Goal: Navigation & Orientation: Find specific page/section

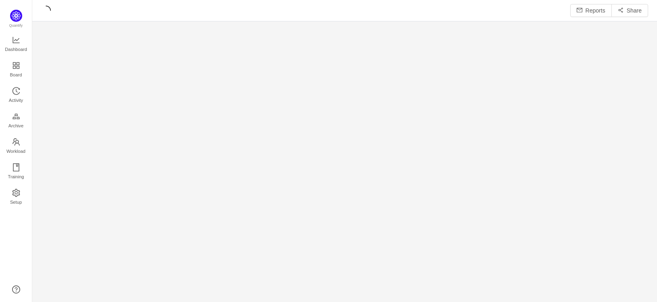
scroll to position [4, 4]
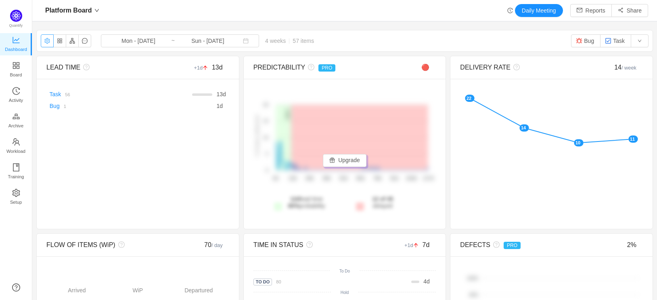
click at [47, 43] on button "button" at bounding box center [47, 40] width 13 height 13
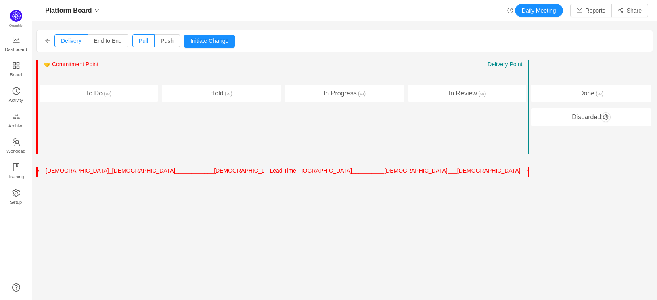
click at [46, 43] on icon "icon: arrow-left" at bounding box center [48, 41] width 6 height 6
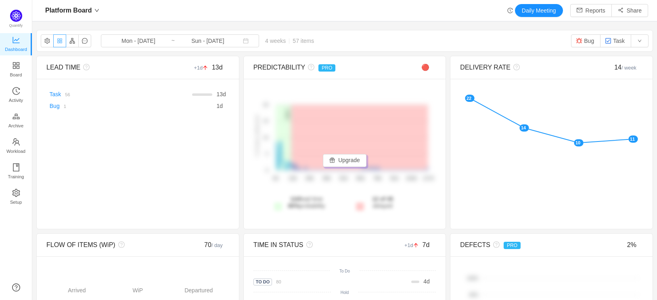
click at [59, 43] on button "button" at bounding box center [59, 40] width 13 height 13
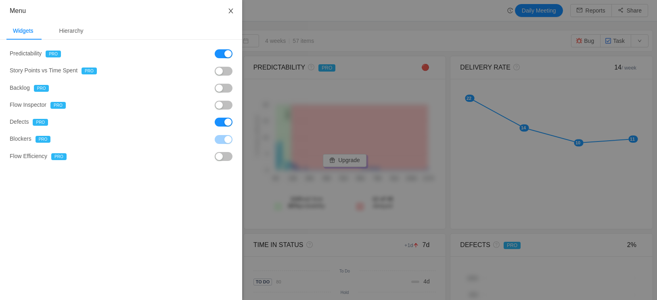
click at [232, 8] on icon "icon: close" at bounding box center [231, 11] width 6 height 6
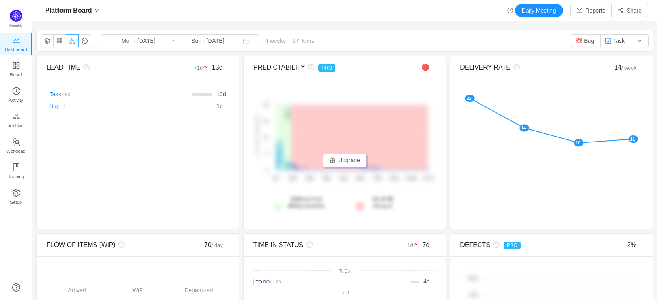
click at [71, 42] on button "button" at bounding box center [72, 40] width 13 height 13
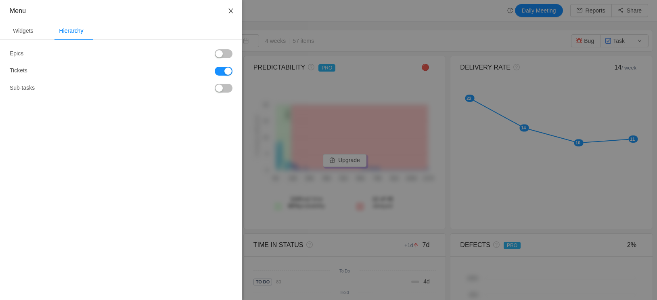
click at [231, 9] on icon "icon: close" at bounding box center [231, 11] width 6 height 6
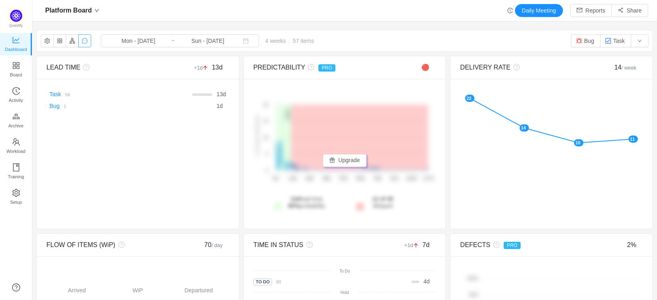
click at [88, 39] on button "button" at bounding box center [84, 40] width 13 height 13
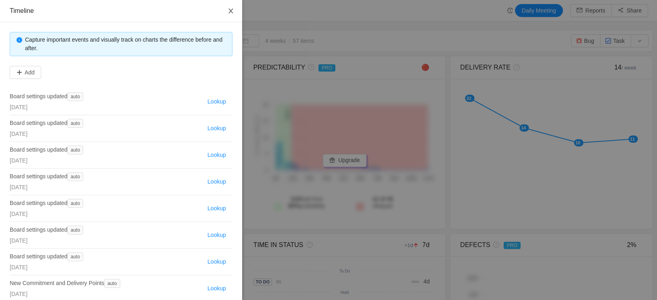
click at [235, 13] on button "Close" at bounding box center [231, 11] width 23 height 23
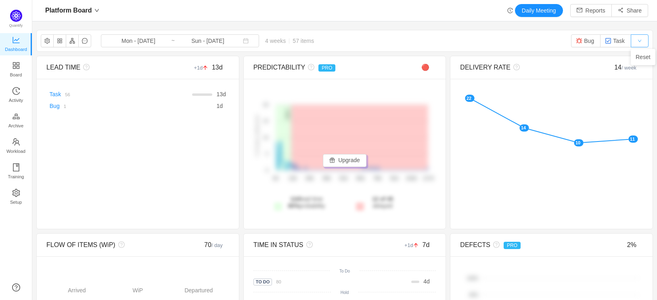
click at [643, 42] on button "button" at bounding box center [640, 40] width 18 height 13
click at [496, 33] on div "Platform Board Mon - [DATE] ~ Sun - [DATE] 4 weeks 57 items Bug Task" at bounding box center [345, 40] width 616 height 21
click at [12, 89] on link "Activity" at bounding box center [16, 95] width 8 height 16
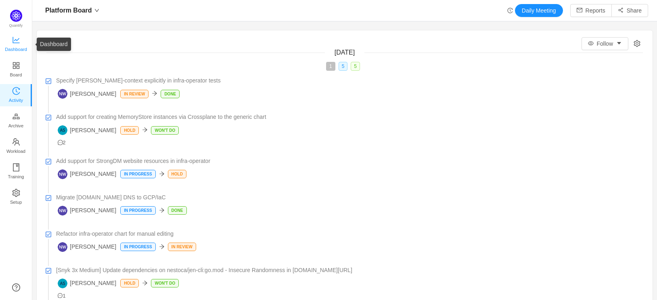
click at [14, 45] on span "Dashboard" at bounding box center [16, 49] width 22 height 16
